Goal: Information Seeking & Learning: Learn about a topic

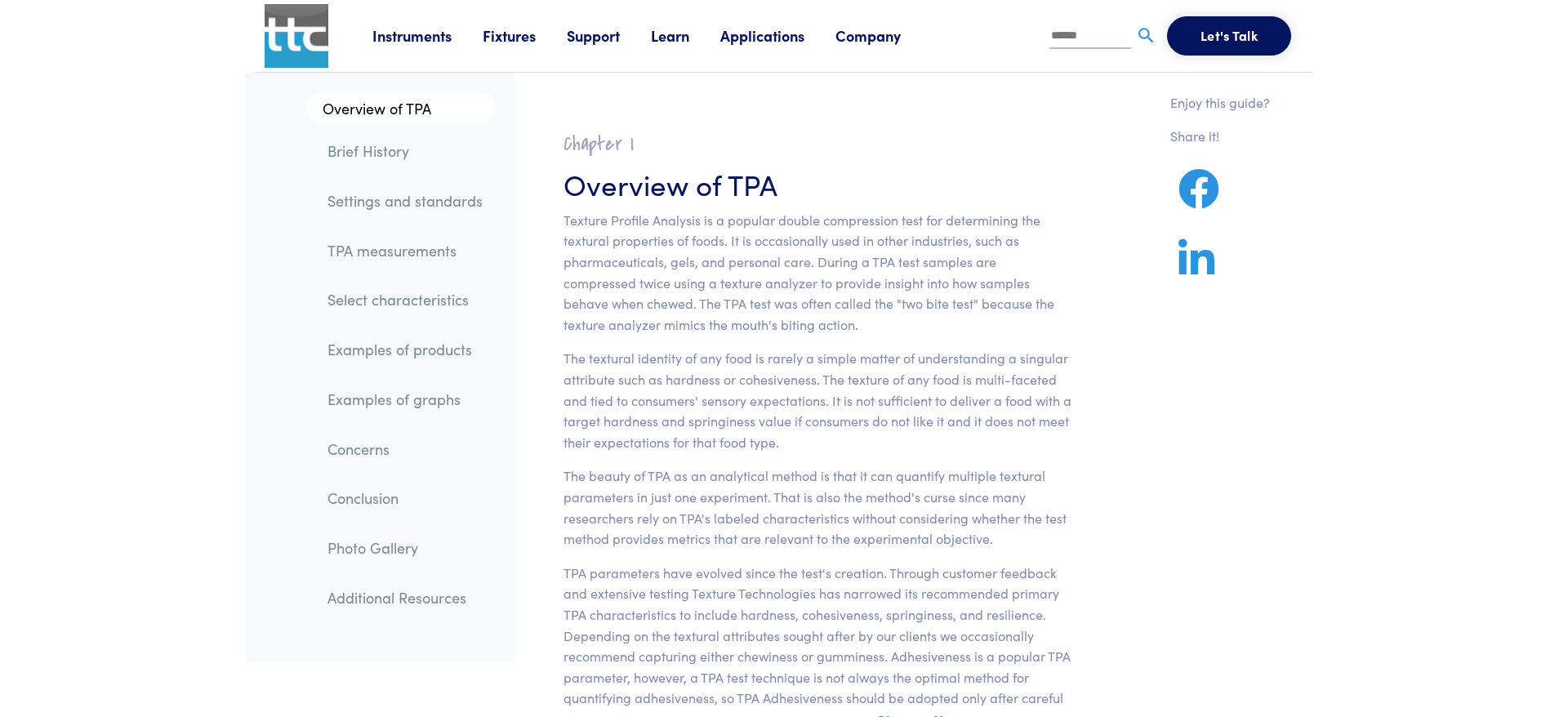
scroll to position [170, 0]
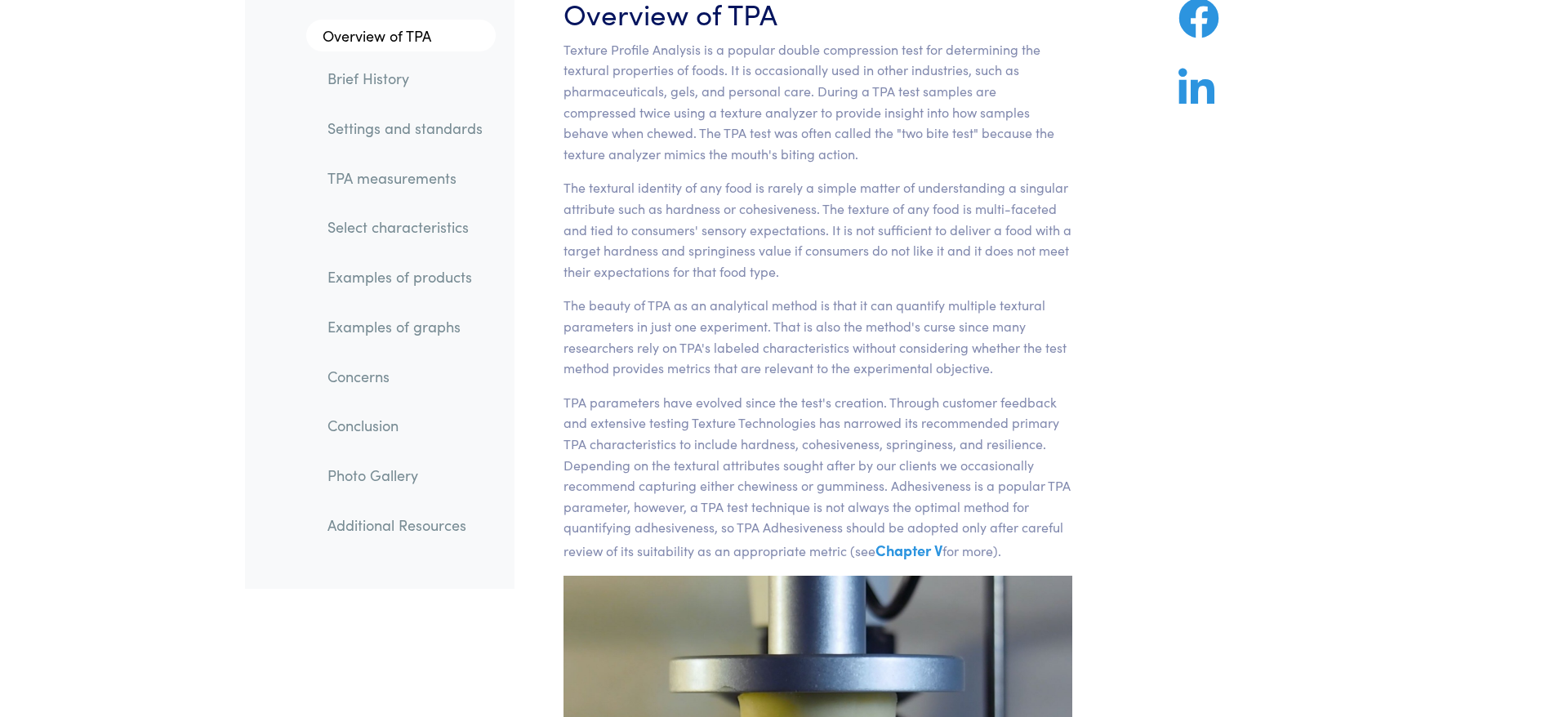
click at [807, 377] on p "The beauty of TPA as an analytical method is that it can quantify multiple text…" at bounding box center [818, 336] width 509 height 83
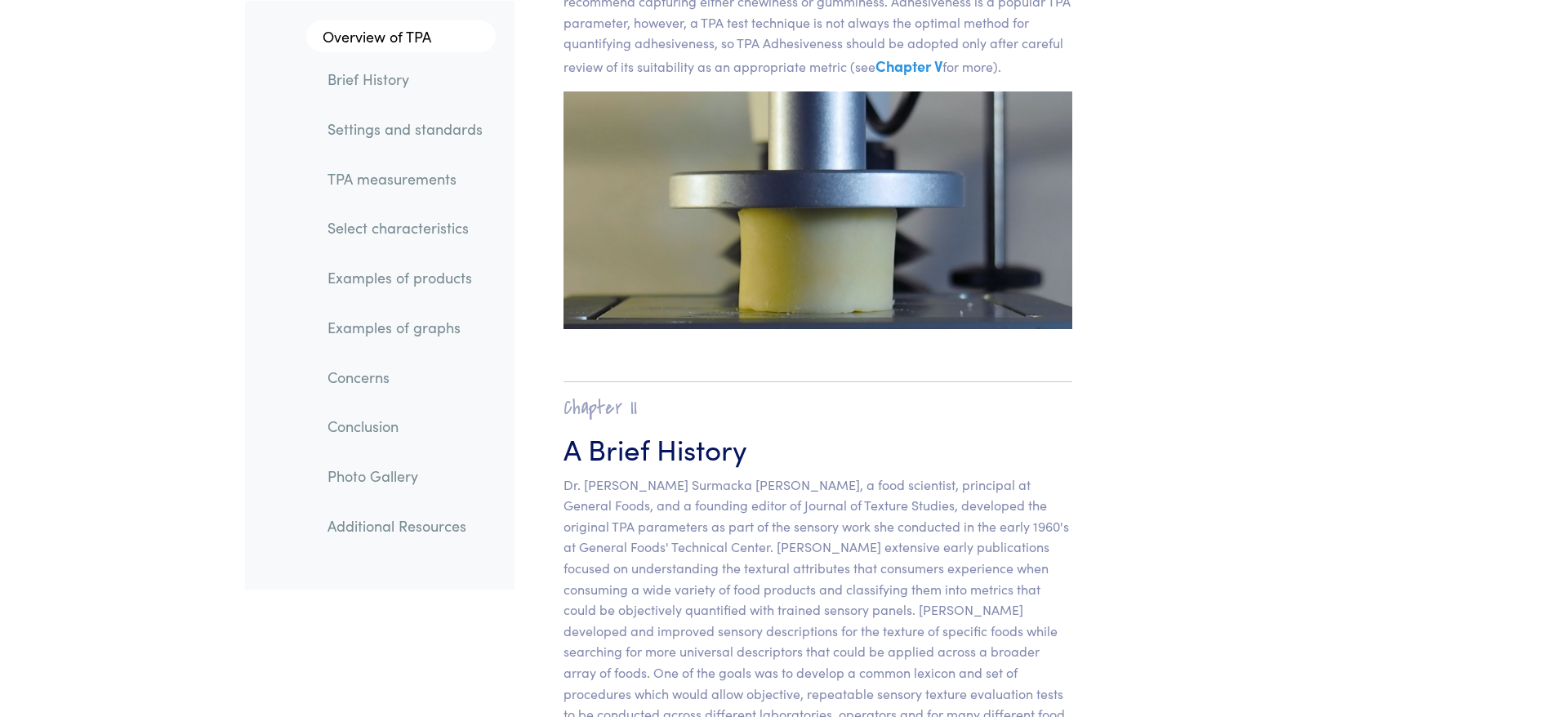
scroll to position [666, 0]
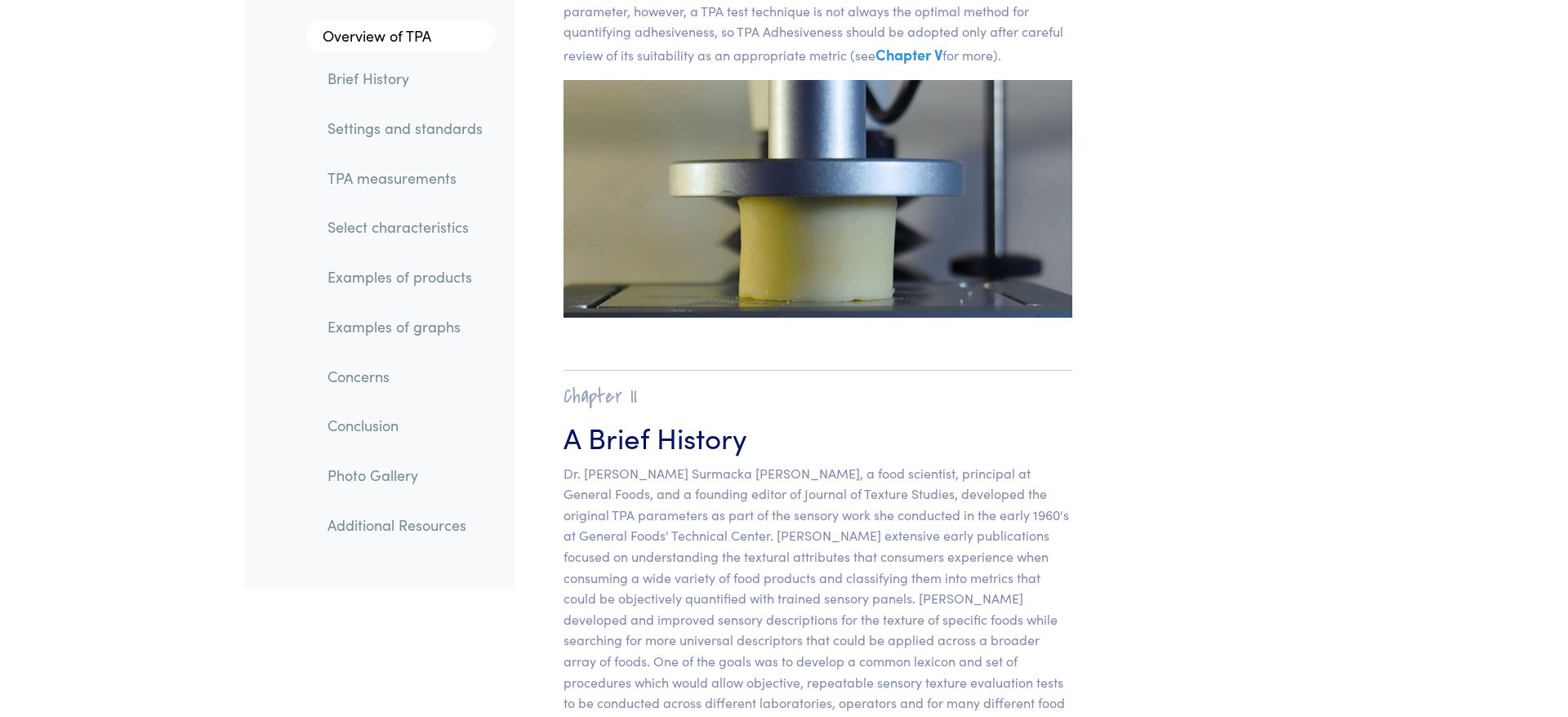
click at [381, 139] on link "Settings and standards" at bounding box center [405, 128] width 181 height 38
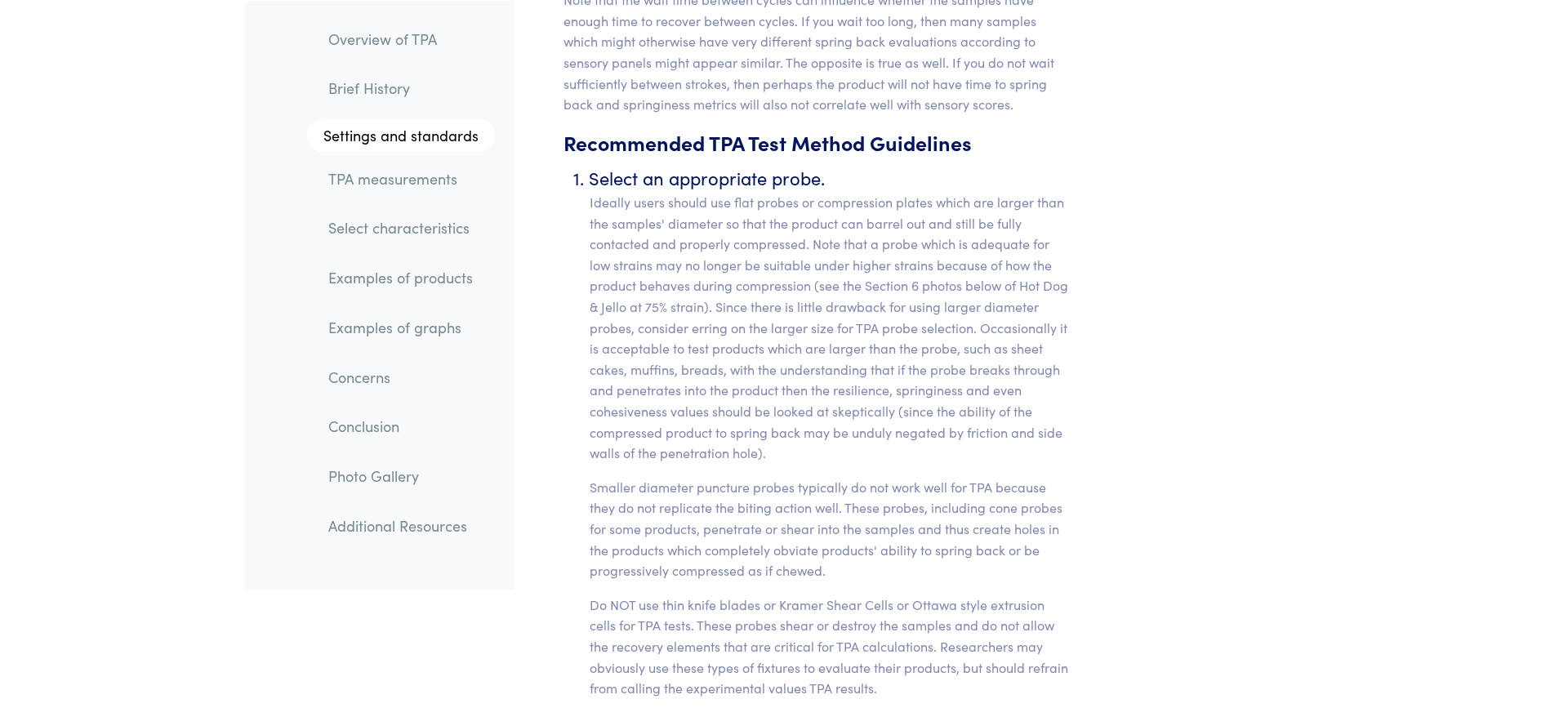
scroll to position [6727, 0]
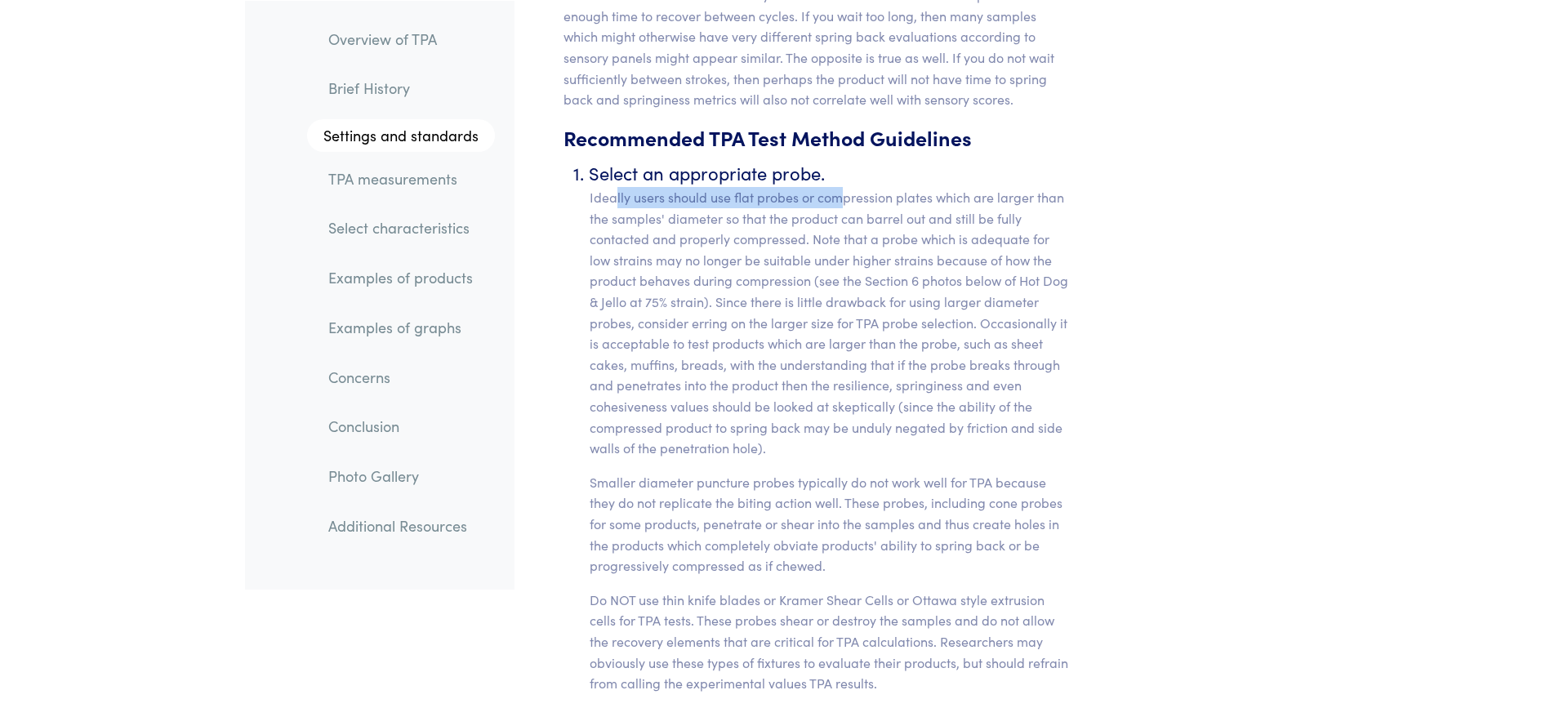
drag, startPoint x: 616, startPoint y: 179, endPoint x: 844, endPoint y: 184, distance: 228.1
click at [844, 187] on p "Ideally users should use flat probes or compression plates which are larger tha…" at bounding box center [830, 323] width 482 height 272
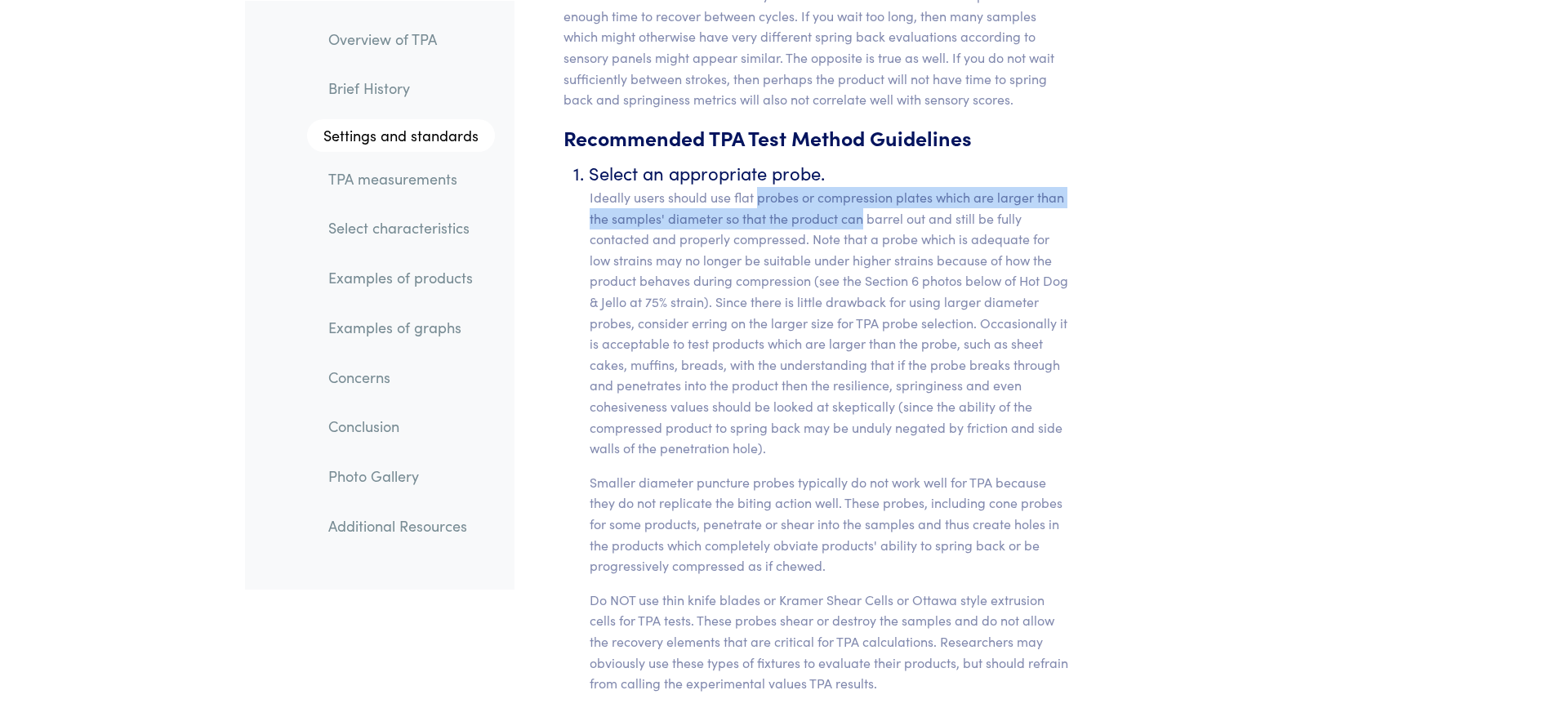
drag, startPoint x: 758, startPoint y: 181, endPoint x: 860, endPoint y: 193, distance: 102.7
click at [860, 193] on p "Ideally users should use flat probes or compression plates which are larger tha…" at bounding box center [830, 323] width 482 height 272
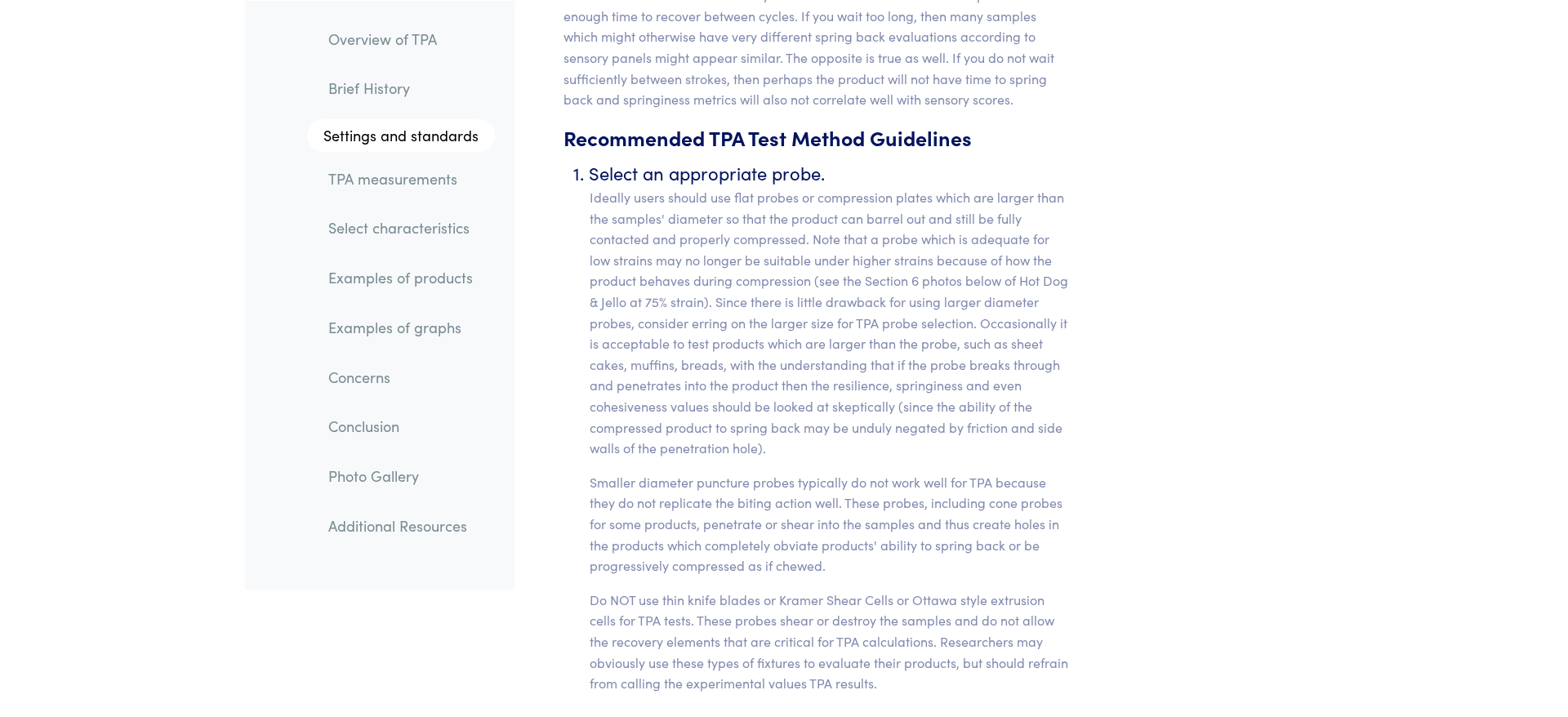
click at [870, 245] on p "Ideally users should use flat probes or compression plates which are larger tha…" at bounding box center [830, 323] width 482 height 272
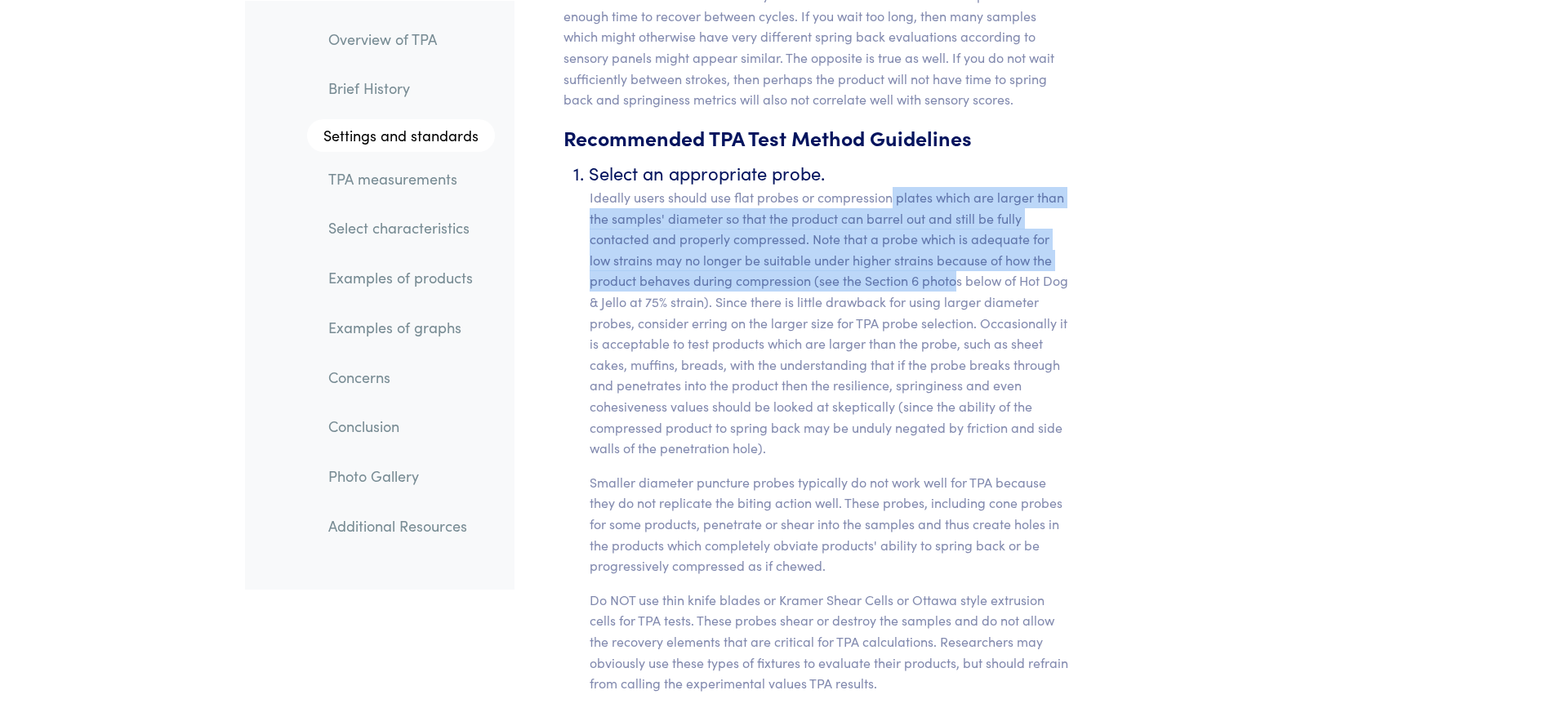
drag, startPoint x: 893, startPoint y: 183, endPoint x: 958, endPoint y: 253, distance: 95.5
click at [958, 253] on p "Ideally users should use flat probes or compression plates which are larger tha…" at bounding box center [830, 323] width 482 height 272
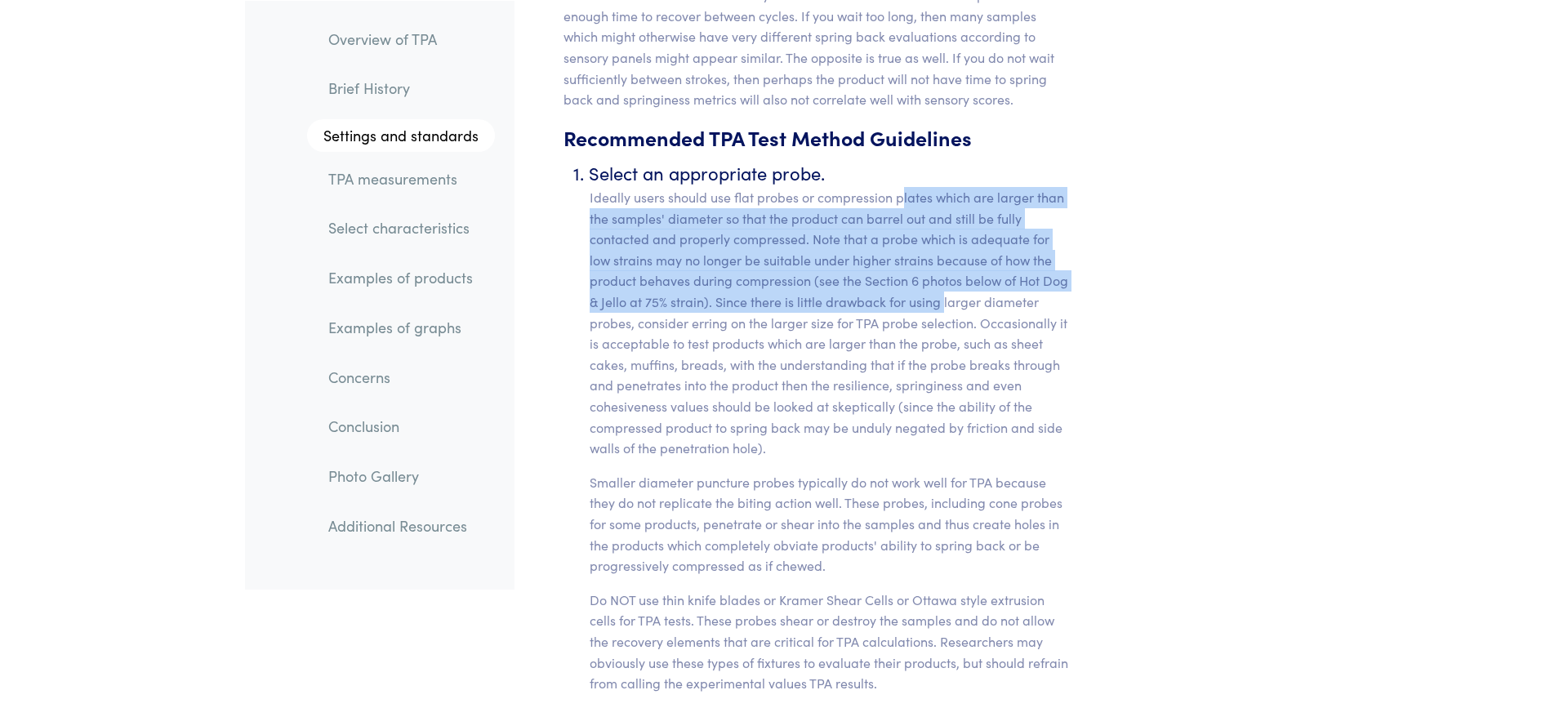
drag, startPoint x: 903, startPoint y: 172, endPoint x: 943, endPoint y: 273, distance: 108.6
click at [943, 273] on p "Ideally users should use flat probes or compression plates which are larger tha…" at bounding box center [830, 323] width 482 height 272
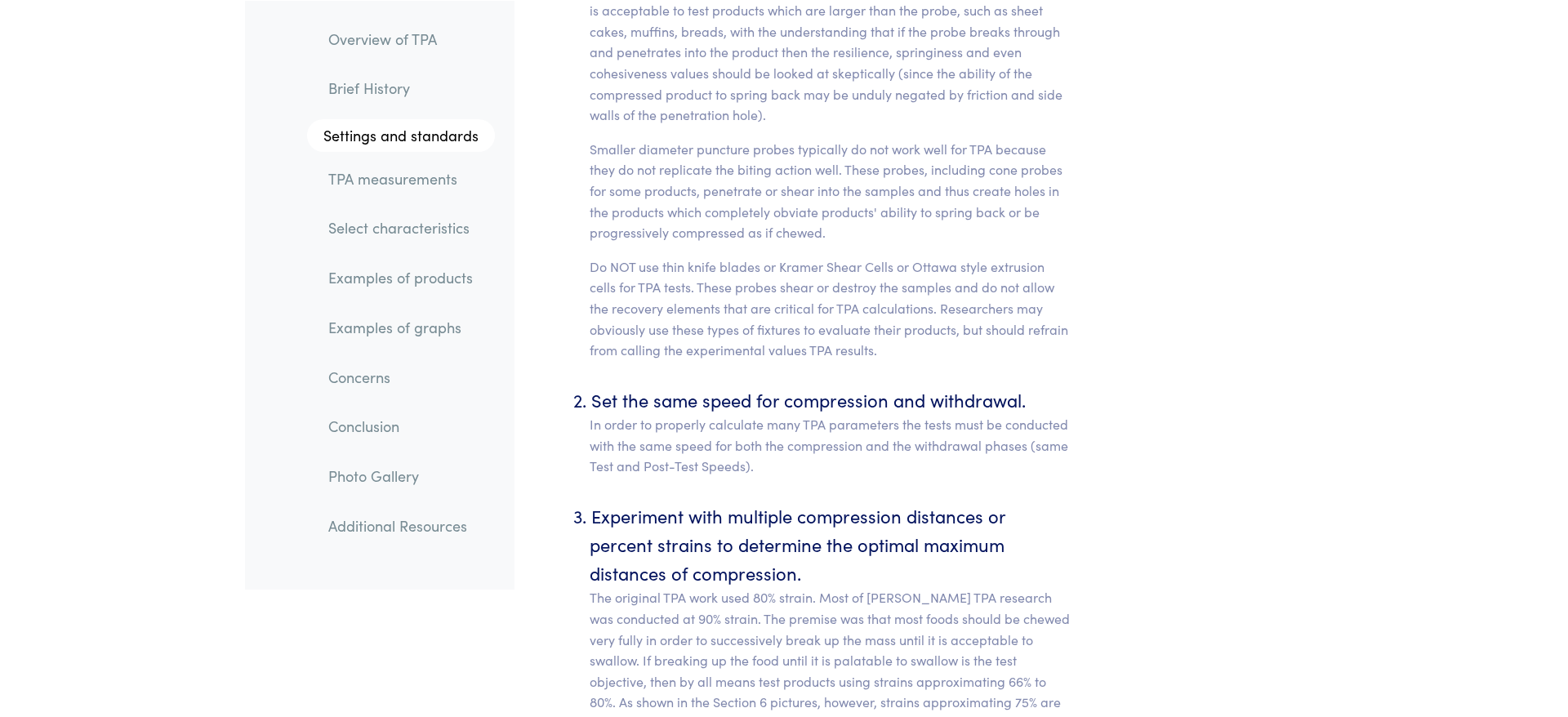
scroll to position [6810, 0]
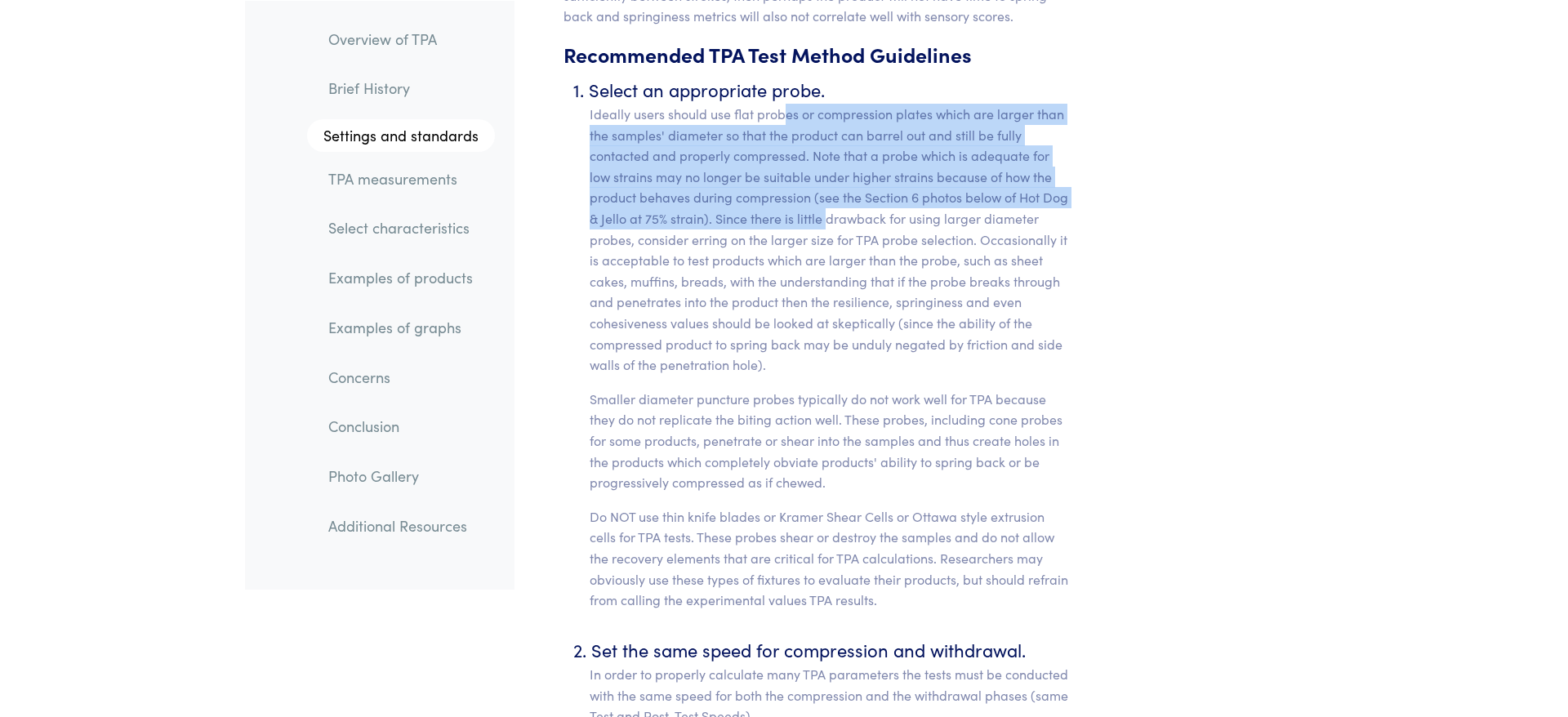
drag, startPoint x: 787, startPoint y: 93, endPoint x: 828, endPoint y: 197, distance: 111.8
click at [828, 197] on p "Ideally users should use flat probes or compression plates which are larger tha…" at bounding box center [830, 240] width 482 height 272
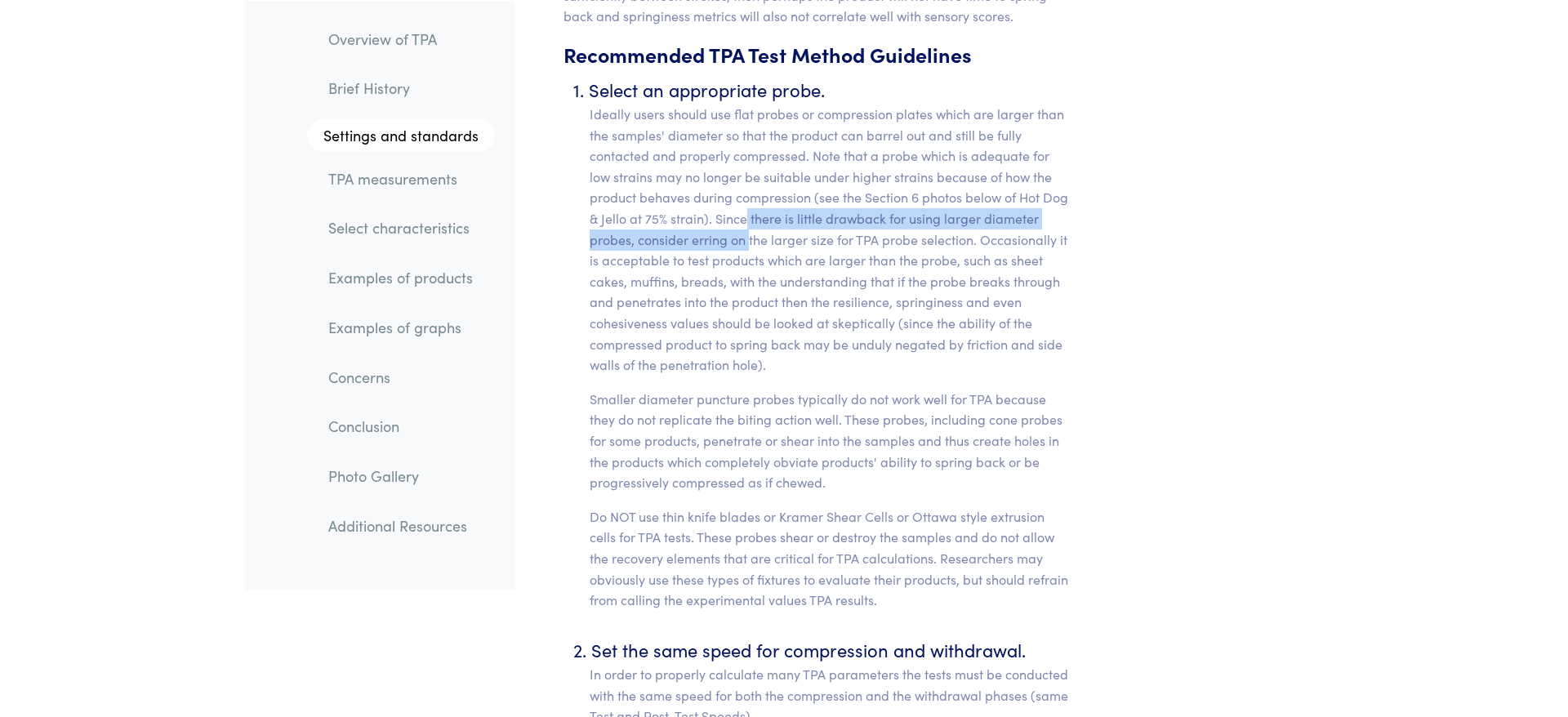
drag, startPoint x: 751, startPoint y: 219, endPoint x: 745, endPoint y: 193, distance: 26.7
click at [745, 193] on p "Ideally users should use flat probes or compression plates which are larger tha…" at bounding box center [830, 240] width 482 height 272
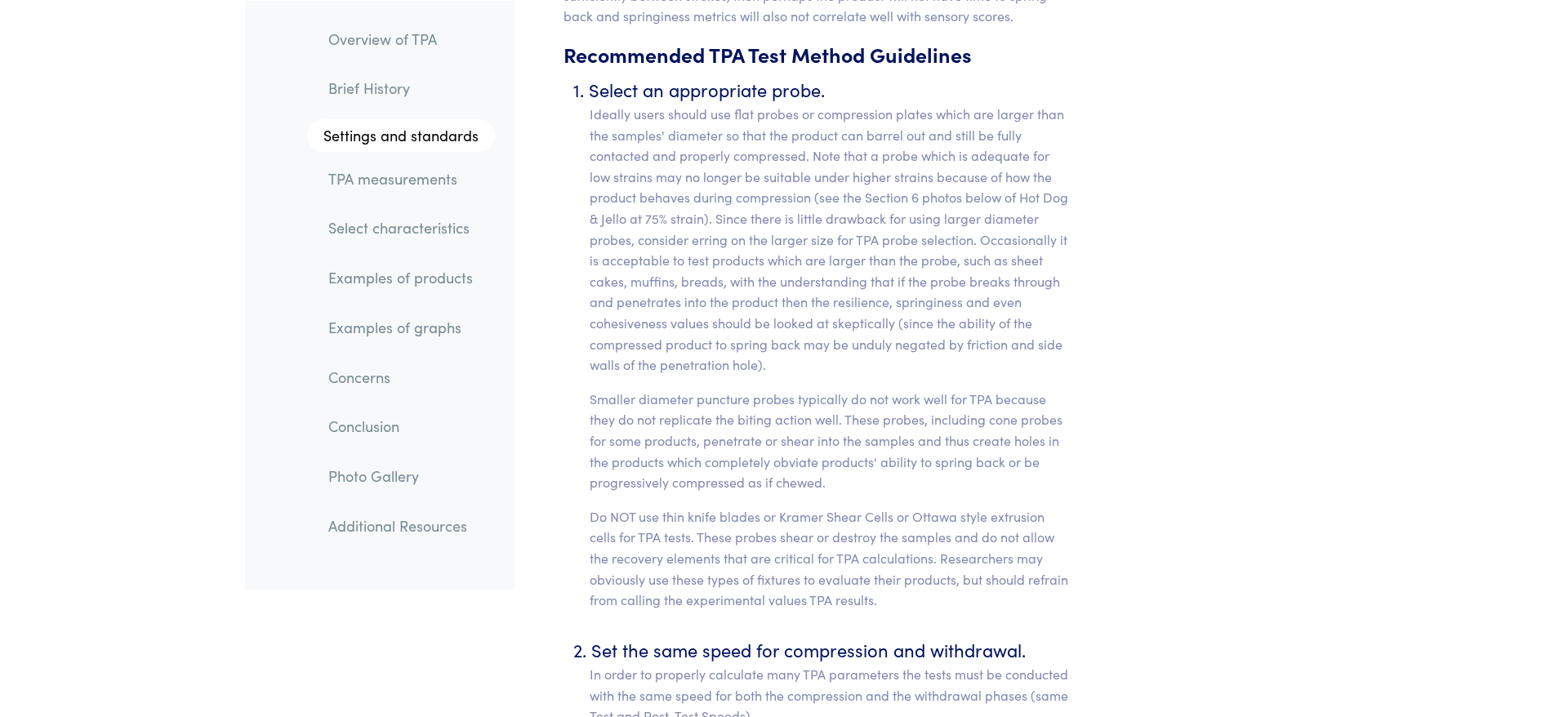
click at [745, 193] on p "Ideally users should use flat probes or compression plates which are larger tha…" at bounding box center [830, 240] width 482 height 272
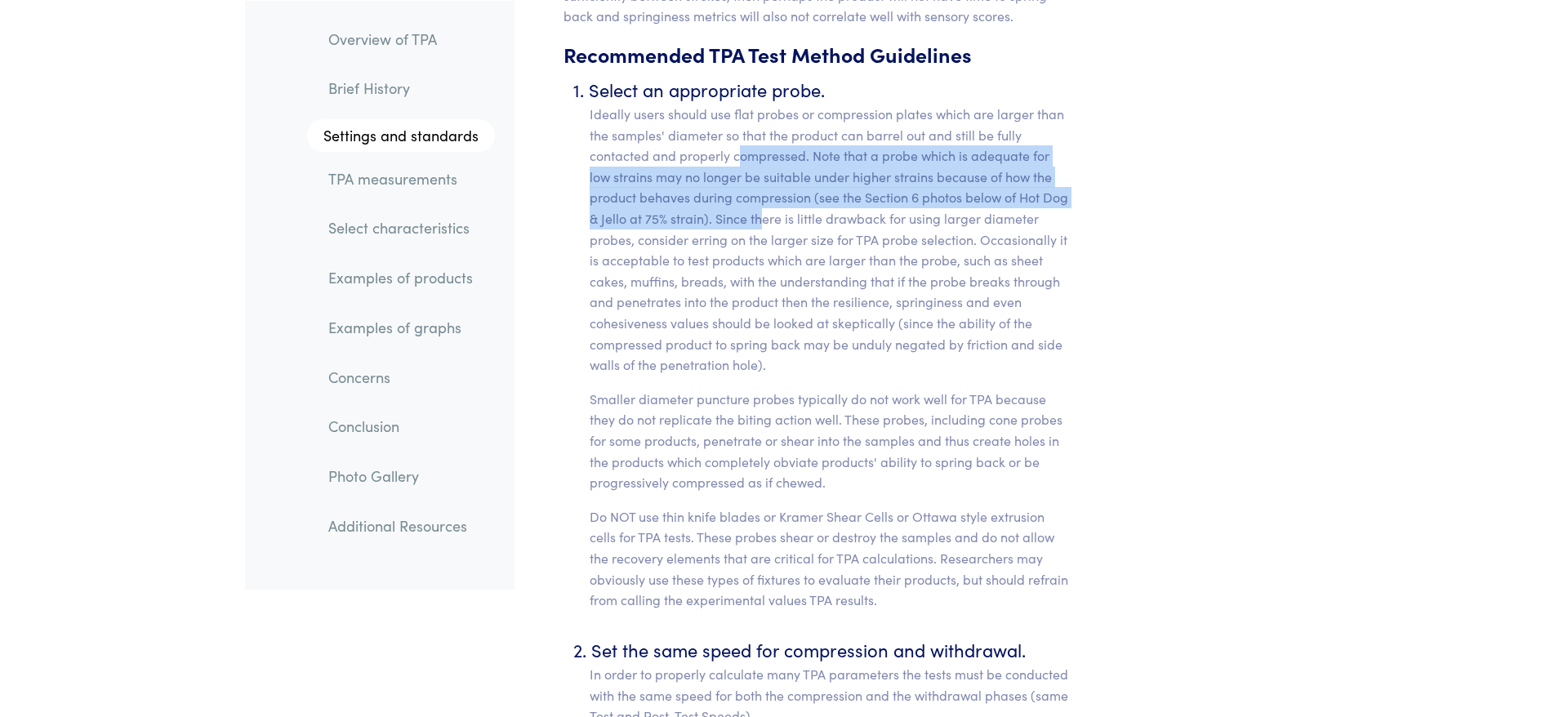
drag, startPoint x: 738, startPoint y: 142, endPoint x: 762, endPoint y: 196, distance: 59.1
click at [762, 196] on p "Ideally users should use flat probes or compression plates which are larger tha…" at bounding box center [830, 240] width 482 height 272
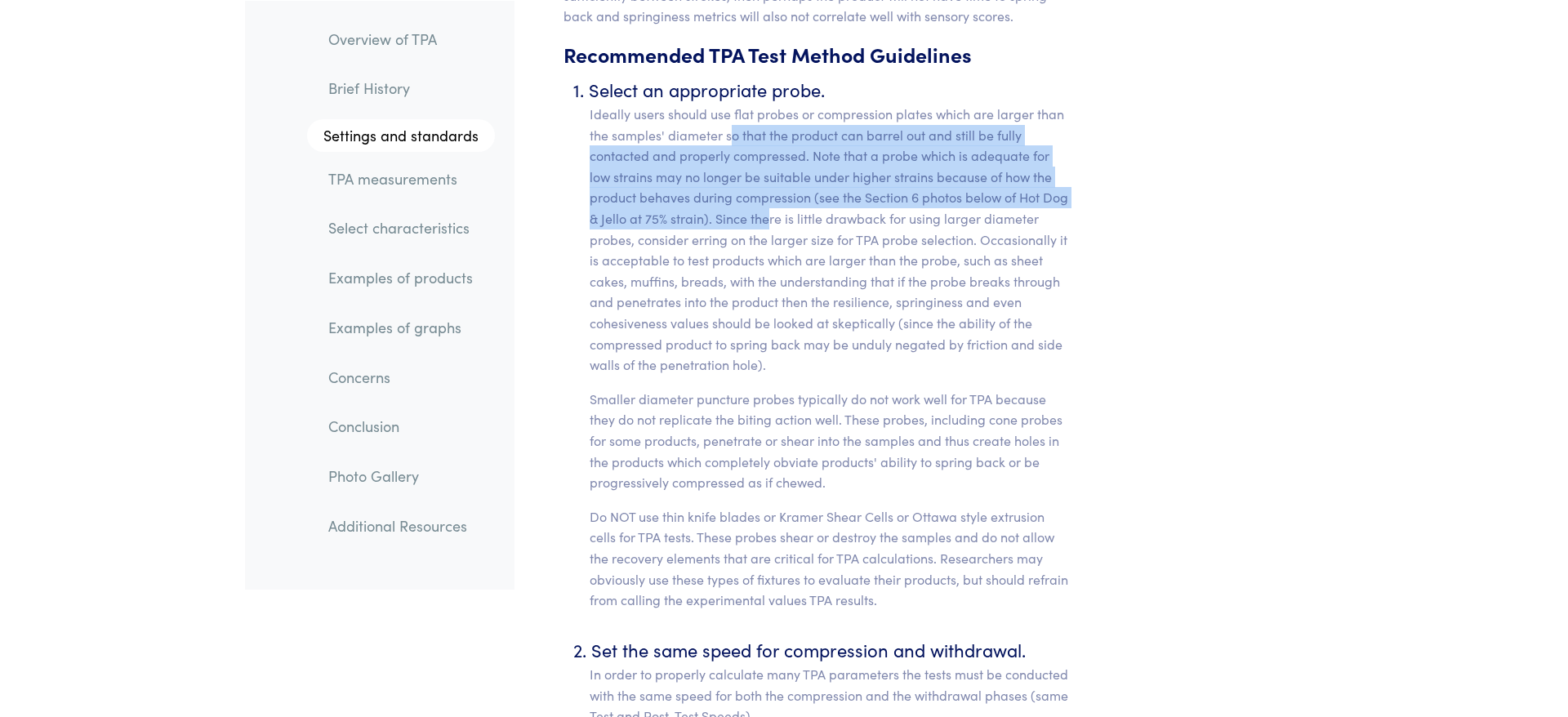
drag, startPoint x: 728, startPoint y: 117, endPoint x: 765, endPoint y: 198, distance: 89.1
click at [765, 198] on p "Ideally users should use flat probes or compression plates which are larger tha…" at bounding box center [830, 240] width 482 height 272
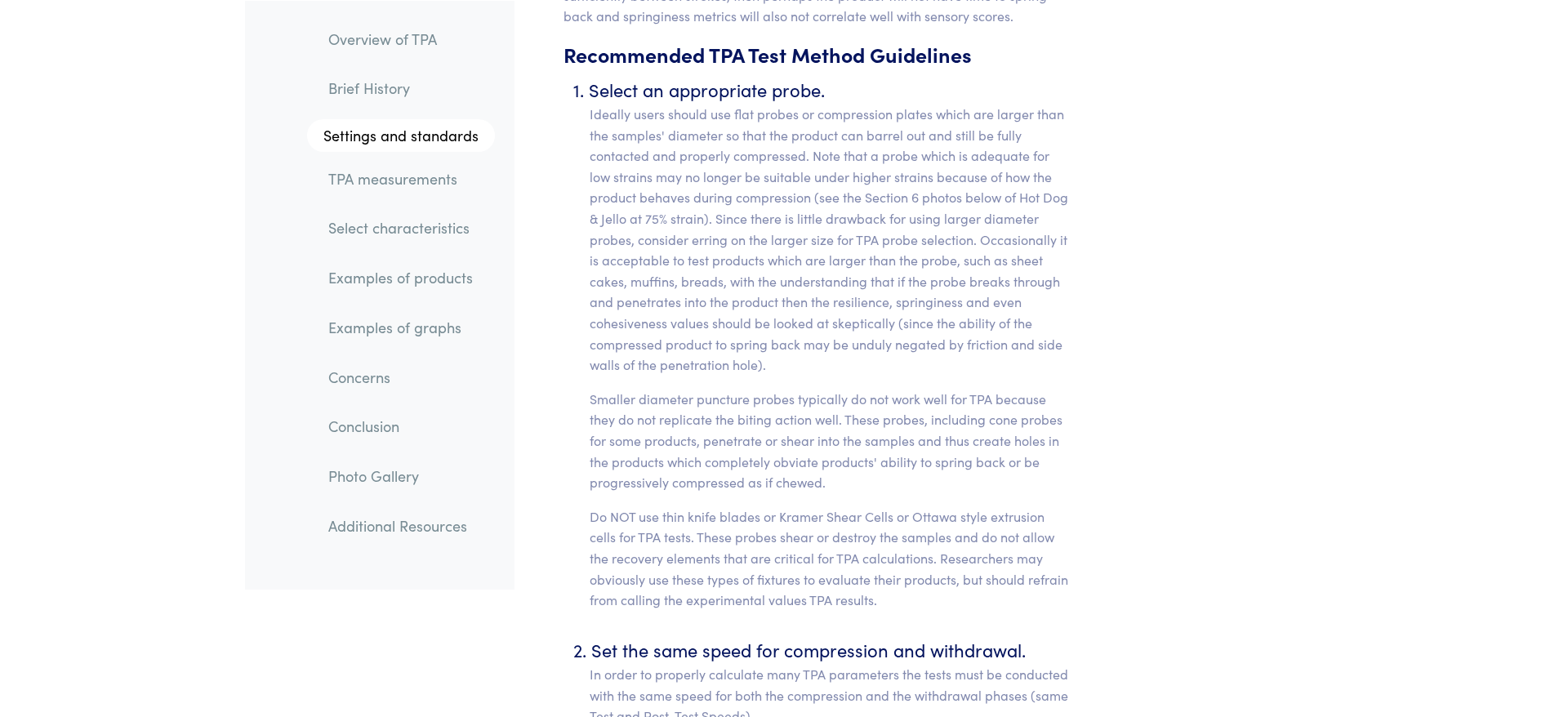
click at [806, 281] on p "Ideally users should use flat probes or compression plates which are larger tha…" at bounding box center [830, 240] width 482 height 272
